Goal: Navigation & Orientation: Understand site structure

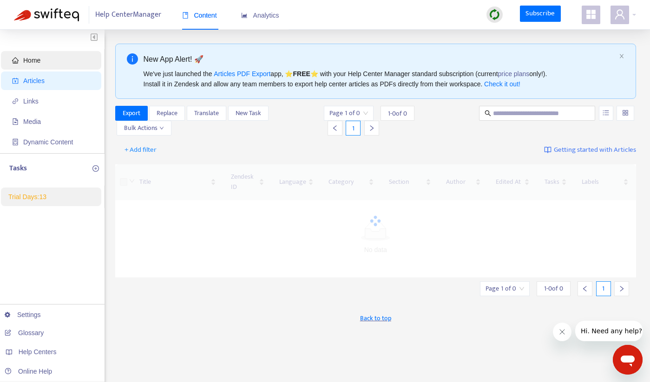
click at [49, 59] on span "Home" at bounding box center [53, 60] width 82 height 19
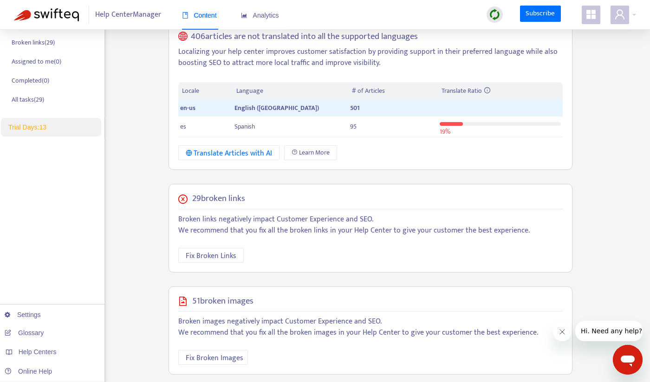
scroll to position [191, 0]
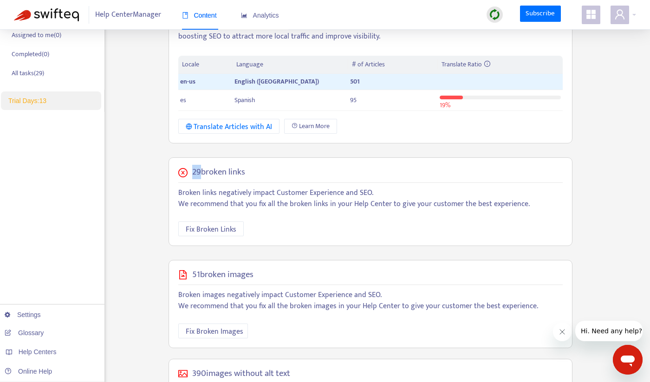
drag, startPoint x: 199, startPoint y: 173, endPoint x: 354, endPoint y: 183, distance: 155.4
click at [355, 182] on div "29 broken links Broken links negatively impact Customer Experience and SEO. We …" at bounding box center [371, 201] width 404 height 89
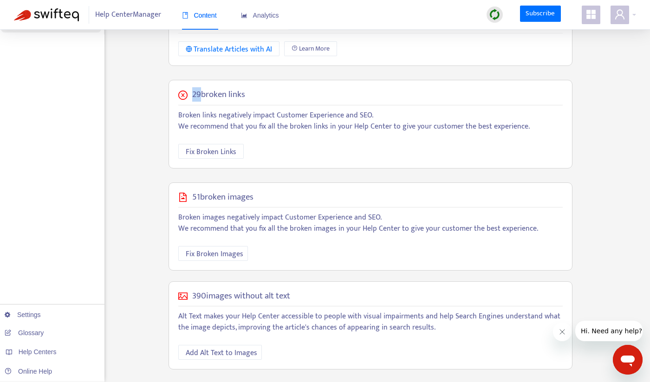
scroll to position [269, 0]
drag, startPoint x: 191, startPoint y: 195, endPoint x: 326, endPoint y: 207, distance: 134.8
click at [318, 206] on div "51 broken images Broken images negatively impact Customer Experience and SEO. W…" at bounding box center [371, 226] width 404 height 89
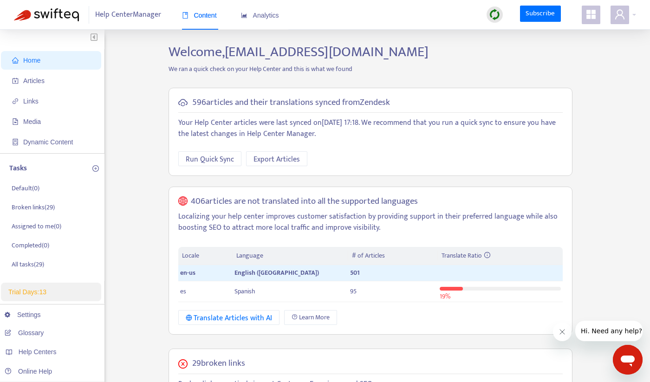
scroll to position [0, 0]
click at [46, 89] on span "Articles" at bounding box center [53, 81] width 82 height 19
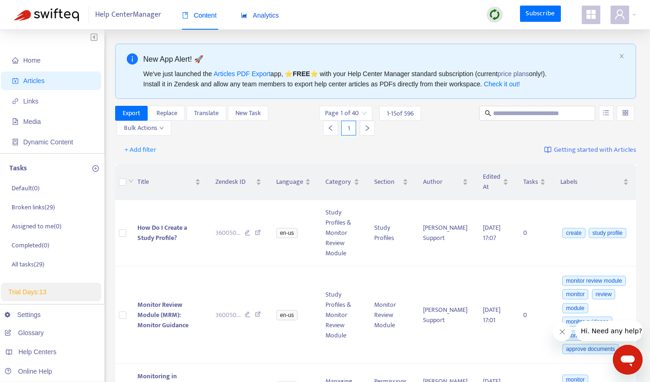
click at [250, 14] on span "Analytics" at bounding box center [260, 15] width 38 height 7
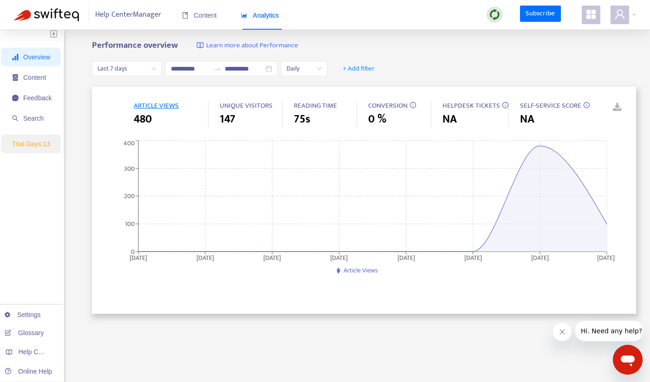
scroll to position [4, 0]
click at [552, 103] on span "SELF-SERVICE SCORE" at bounding box center [550, 105] width 61 height 12
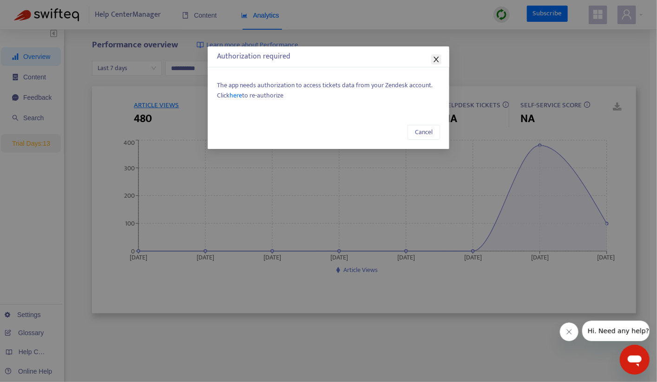
click at [440, 57] on icon "close" at bounding box center [435, 59] width 7 height 7
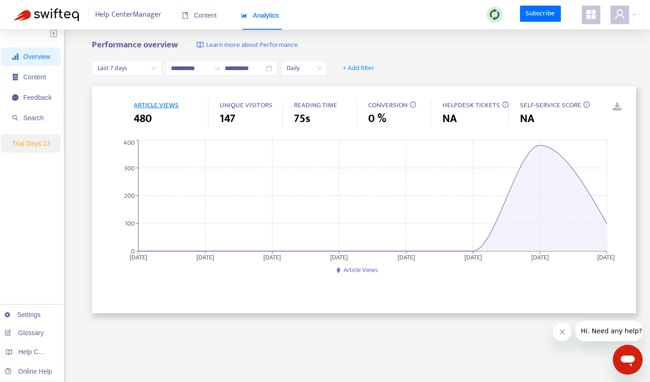
click at [502, 103] on icon at bounding box center [505, 104] width 7 height 7
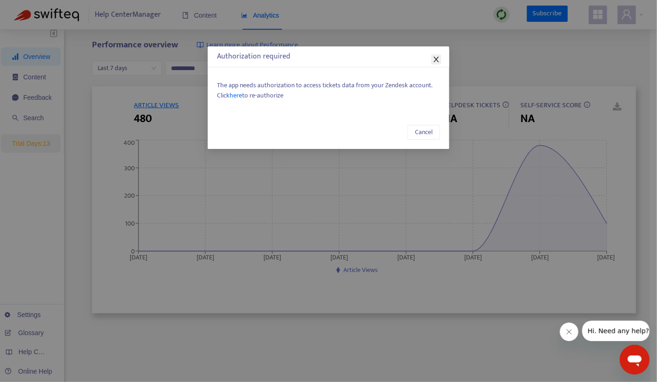
click at [439, 58] on icon "close" at bounding box center [435, 59] width 7 height 7
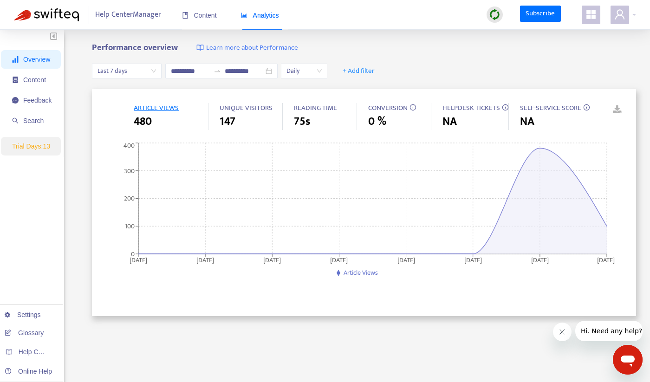
scroll to position [0, 0]
